Goal: Transaction & Acquisition: Obtain resource

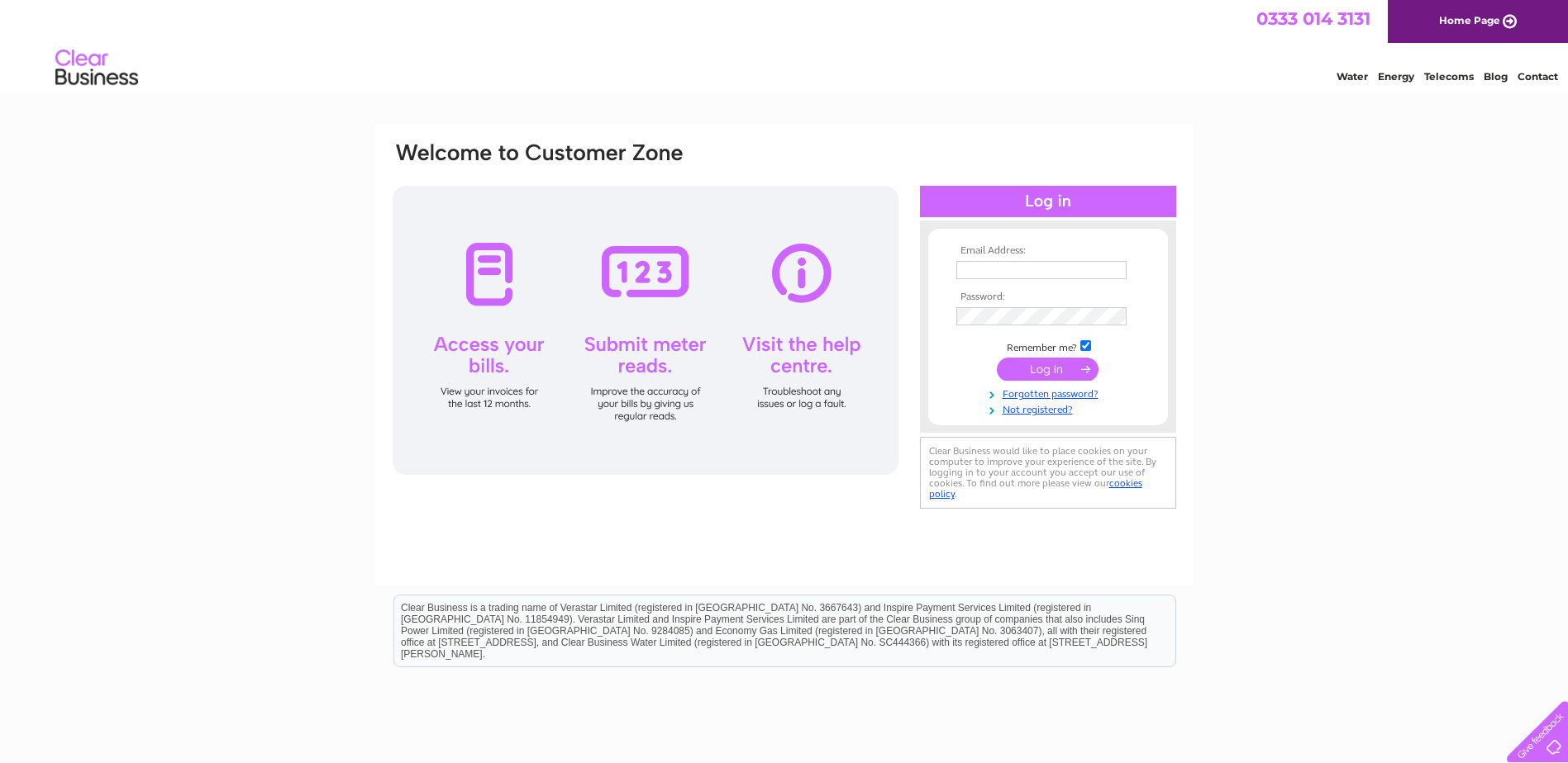
type input "[PERSON_NAME][EMAIL_ADDRESS][DOMAIN_NAME]"
click at [1050, 369] on input "submit" at bounding box center [1048, 370] width 102 height 23
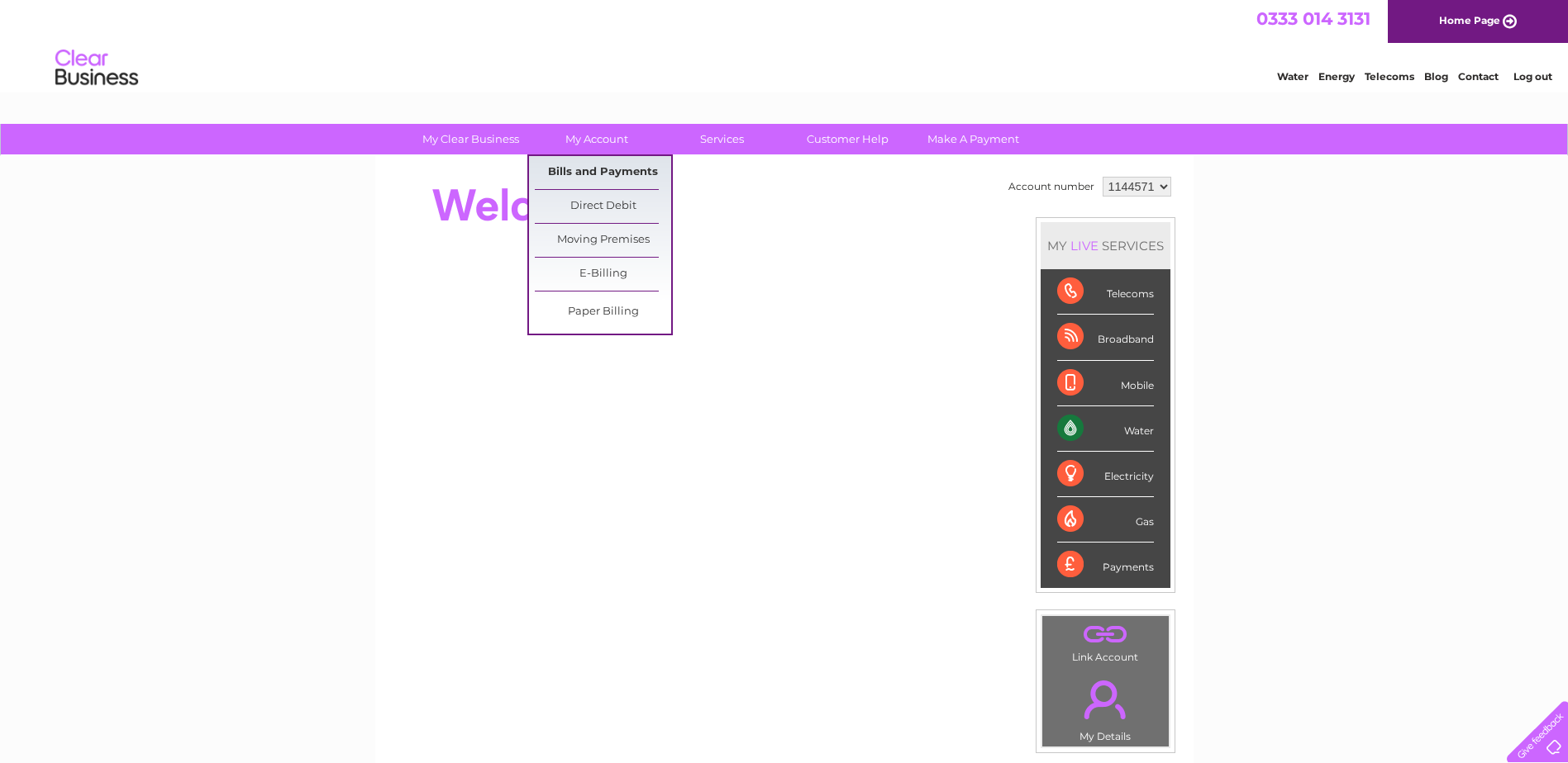
click at [608, 165] on link "Bills and Payments" at bounding box center [603, 173] width 137 height 33
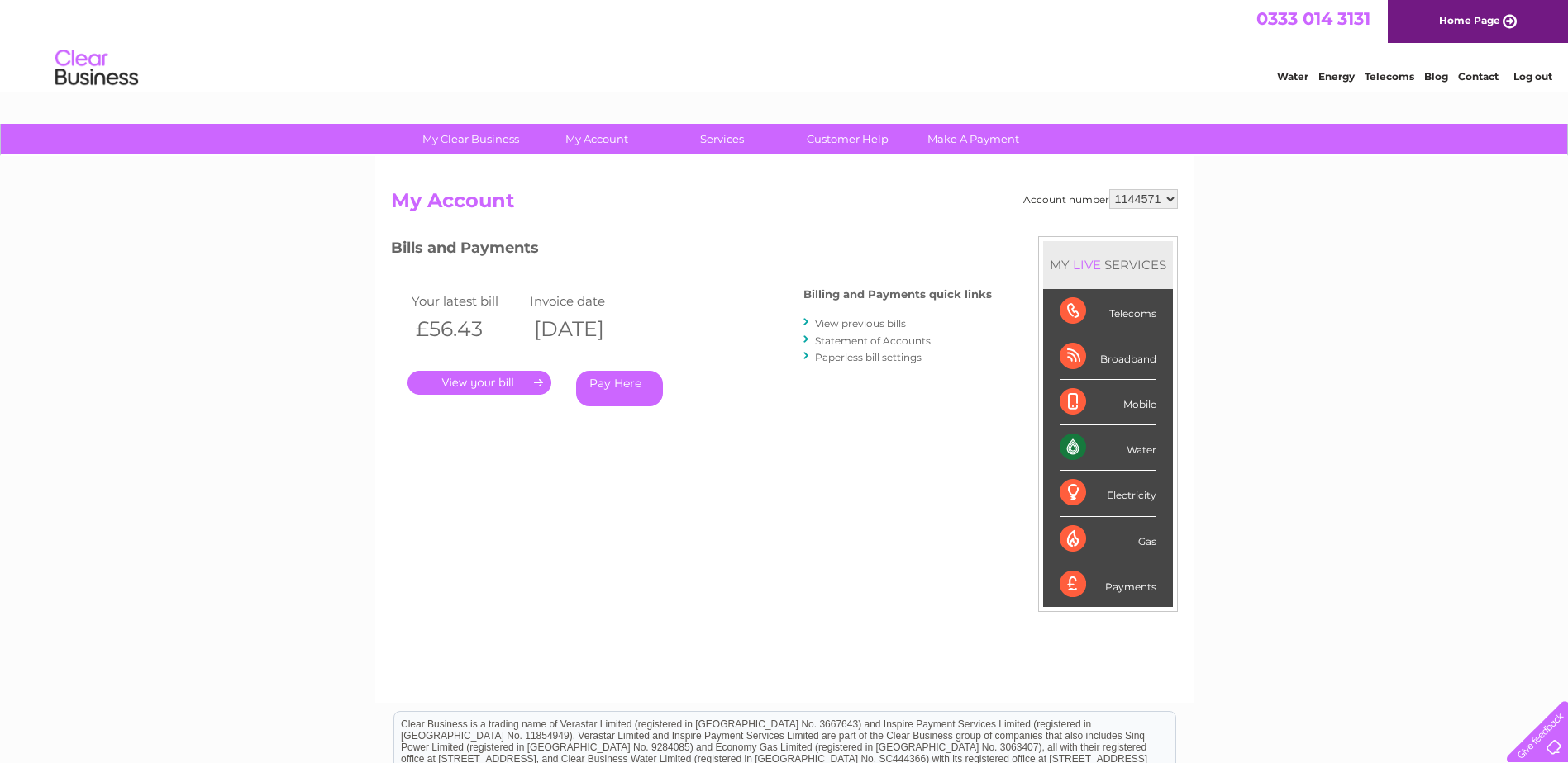
click at [501, 377] on link "." at bounding box center [478, 382] width 144 height 24
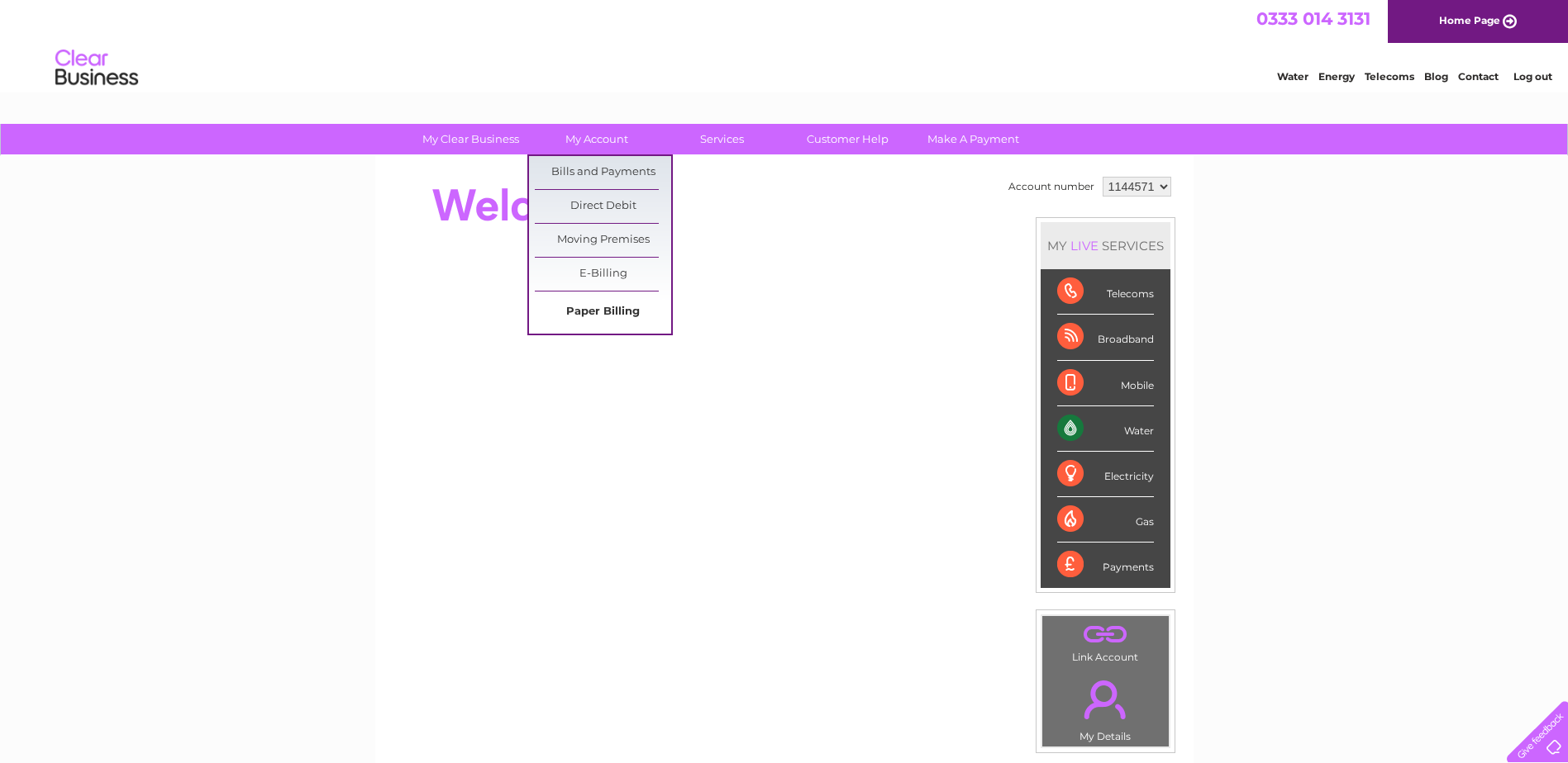
click at [622, 314] on link "Paper Billing" at bounding box center [603, 312] width 137 height 33
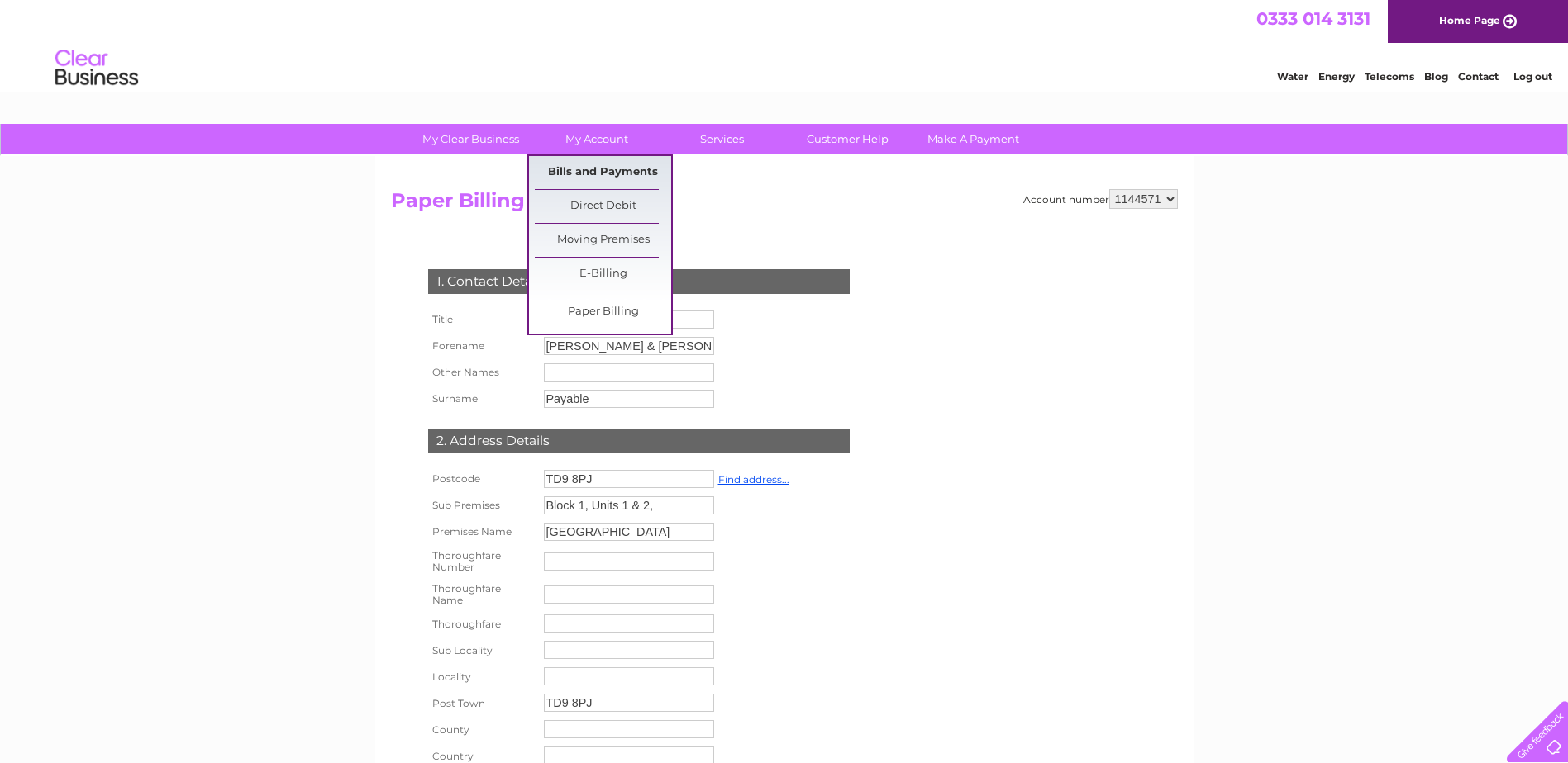
click at [597, 167] on link "Bills and Payments" at bounding box center [603, 173] width 137 height 33
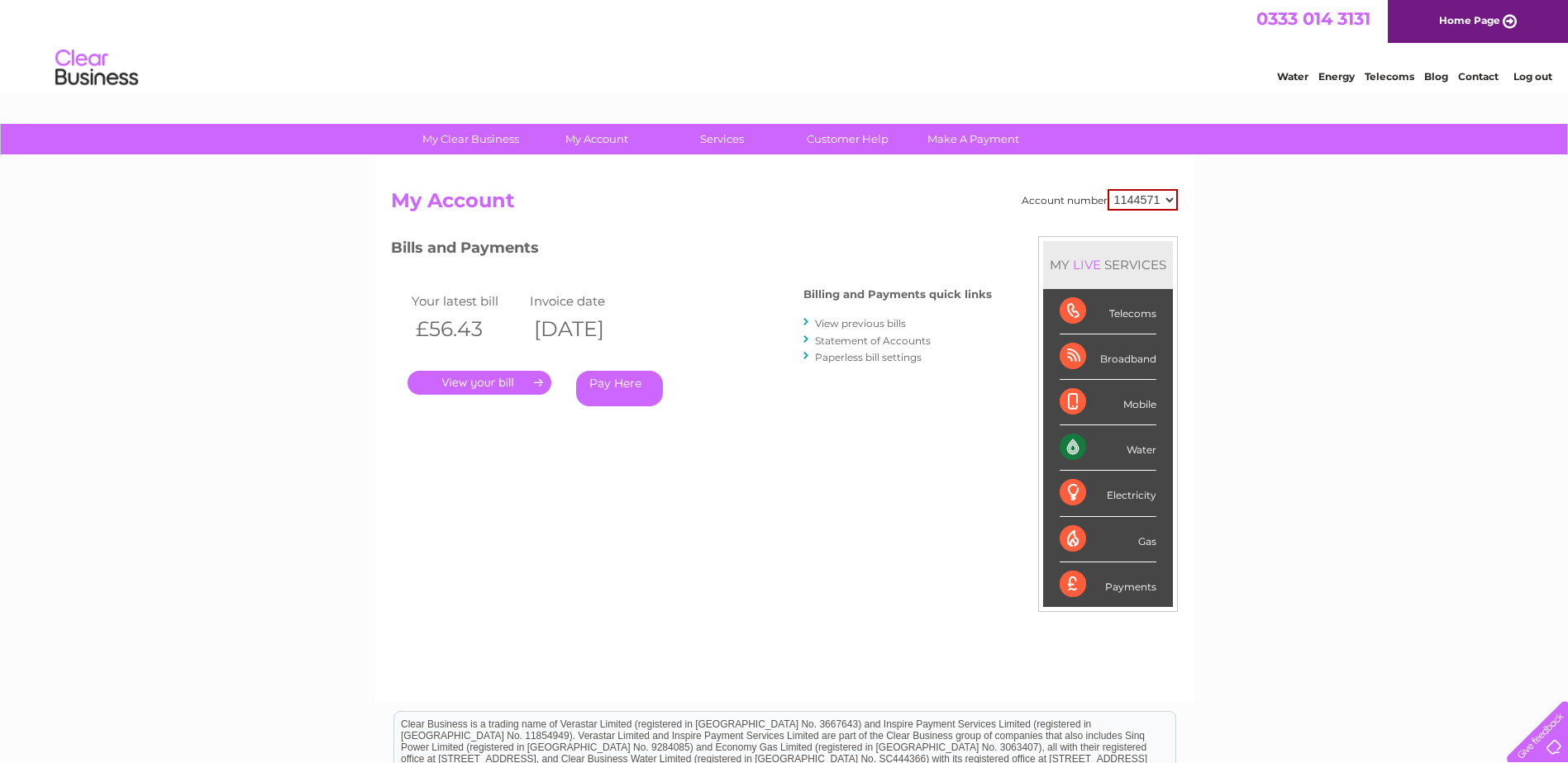
click at [501, 376] on link "." at bounding box center [478, 382] width 144 height 24
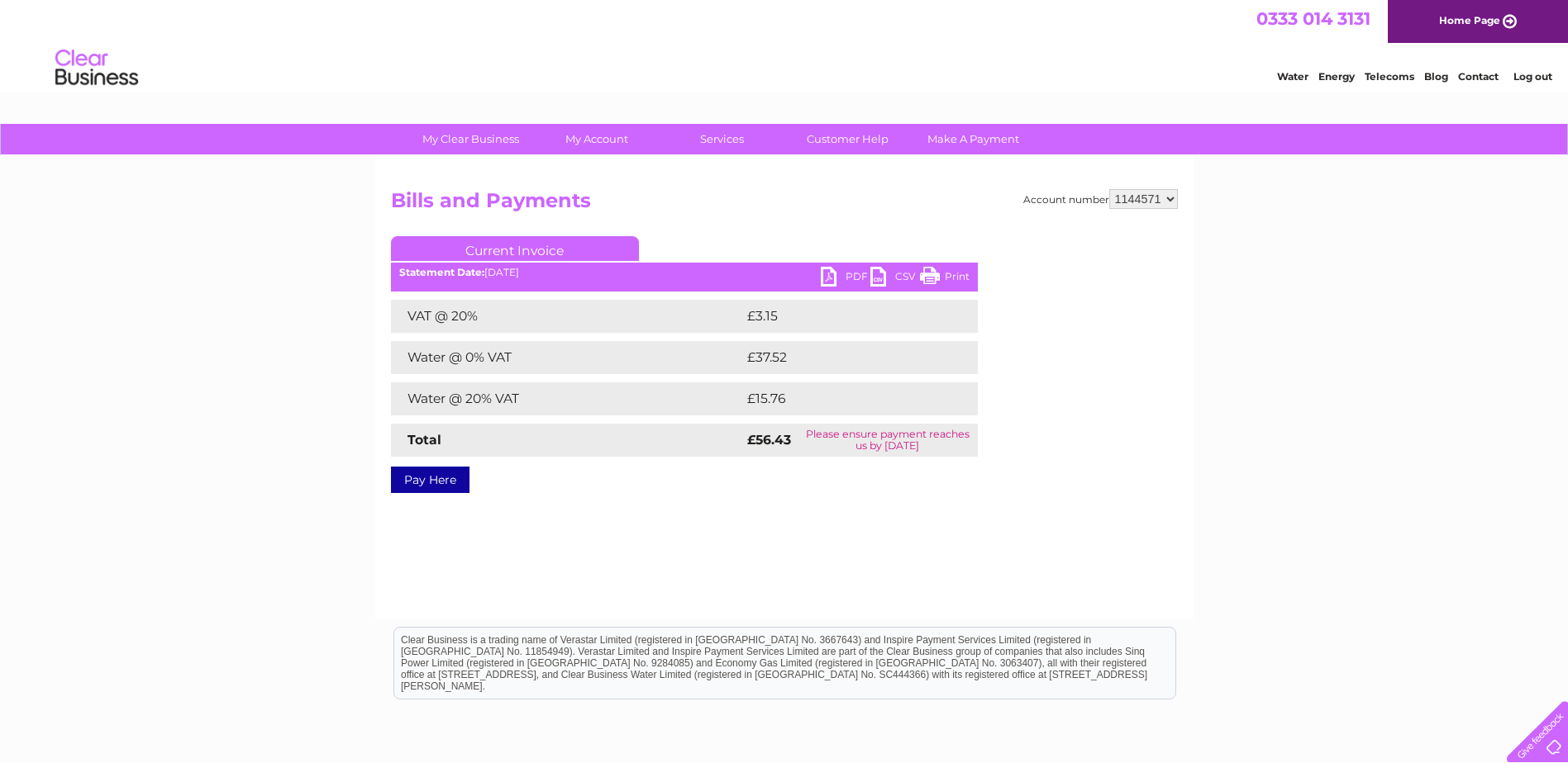
click at [845, 272] on link "PDF" at bounding box center [846, 278] width 50 height 24
